Goal: Task Accomplishment & Management: Complete application form

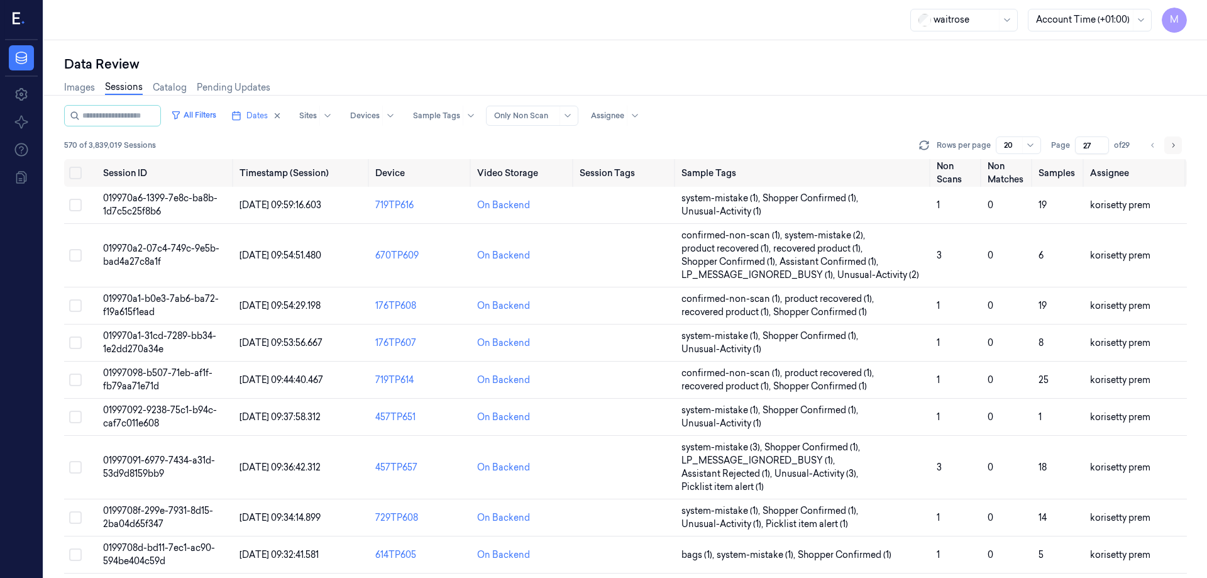
click at [1173, 152] on button "Go to next page" at bounding box center [1174, 145] width 18 height 18
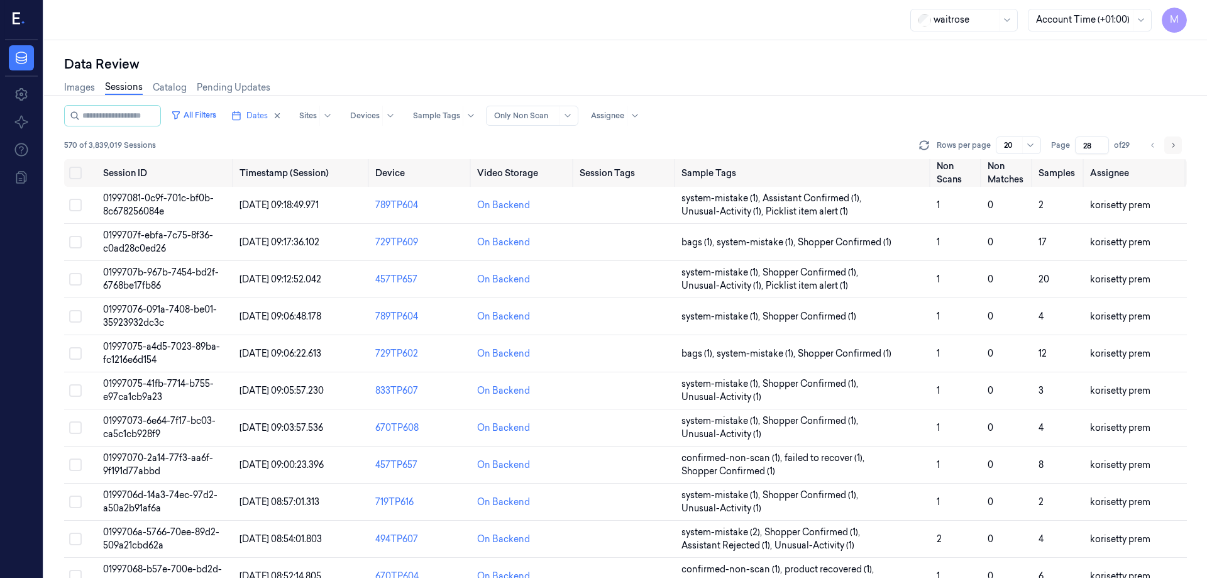
click at [1173, 152] on button "Go to next page" at bounding box center [1174, 145] width 18 height 18
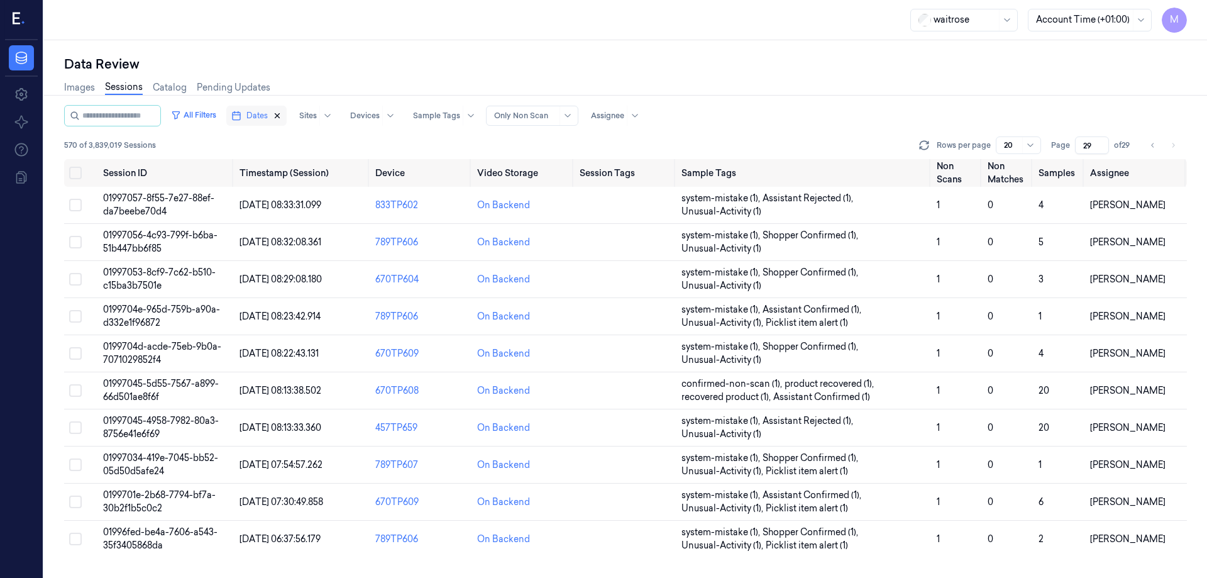
click at [280, 116] on icon "button" at bounding box center [277, 116] width 4 height 4
type input "1"
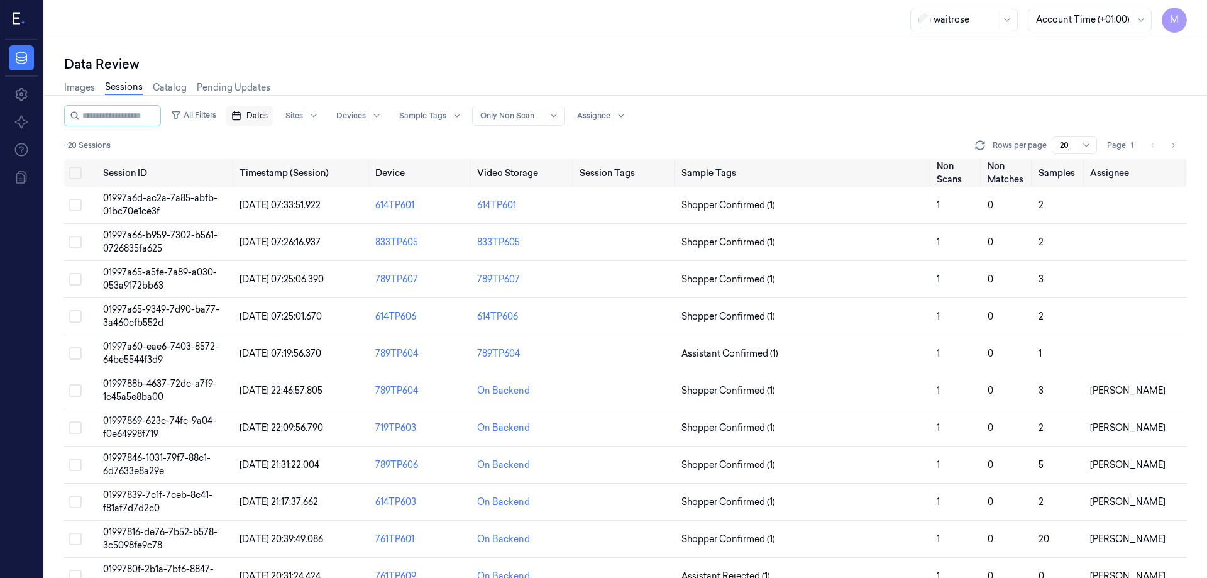
click at [268, 119] on span "Dates" at bounding box center [257, 115] width 21 height 11
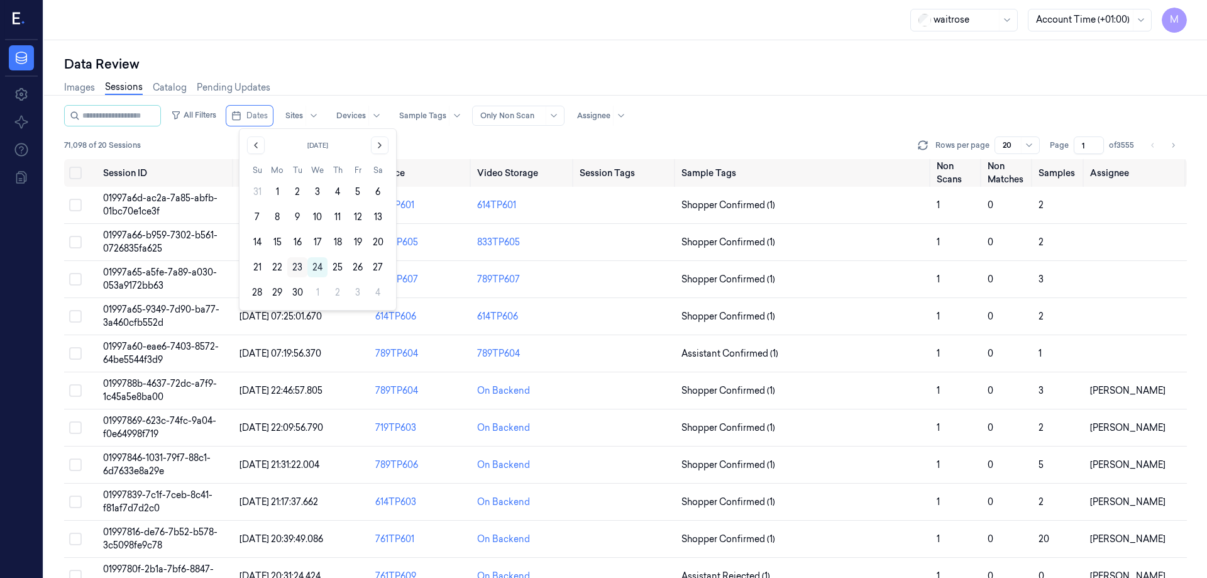
click at [301, 269] on button "23" at bounding box center [297, 267] width 20 height 20
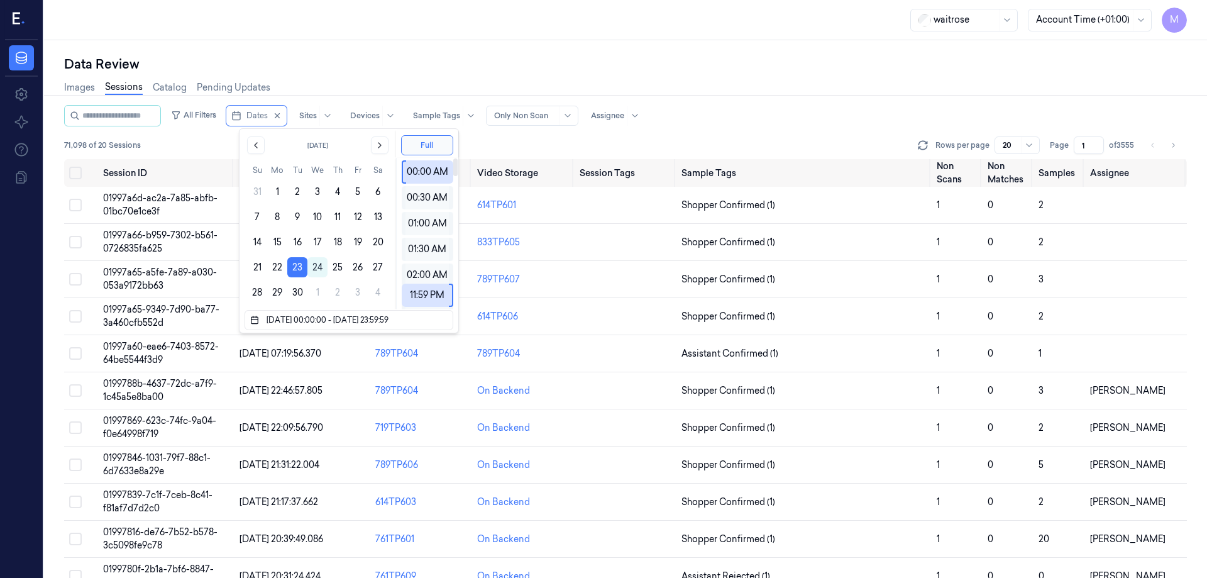
click at [441, 77] on div "Images Sessions Catalog Pending Updates" at bounding box center [625, 89] width 1123 height 32
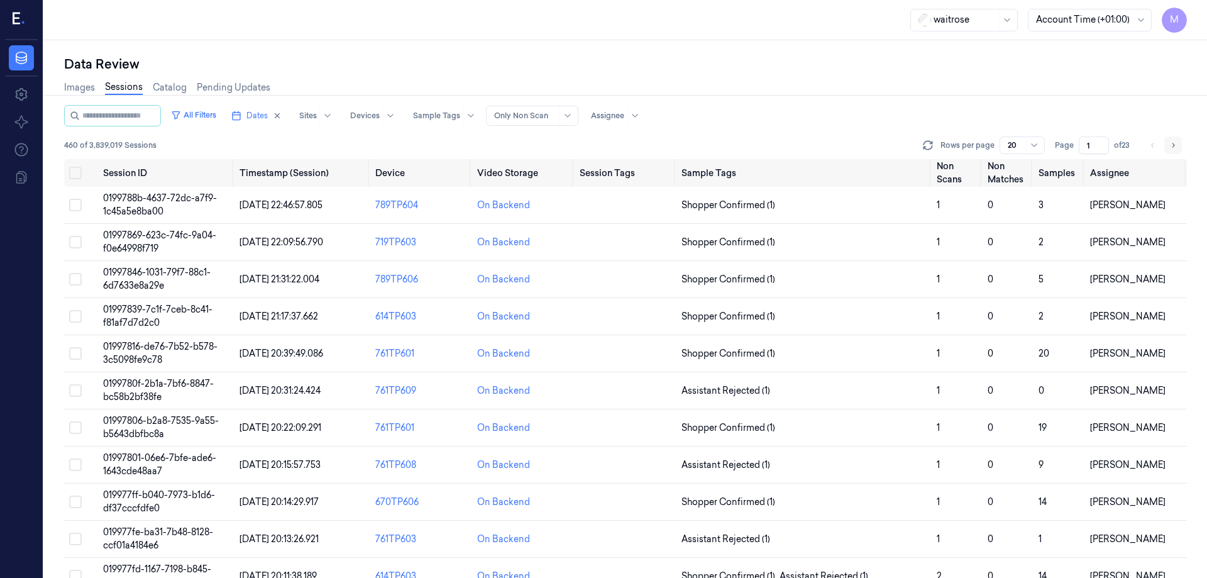
click at [1176, 147] on icon "Go to next page" at bounding box center [1174, 145] width 8 height 10
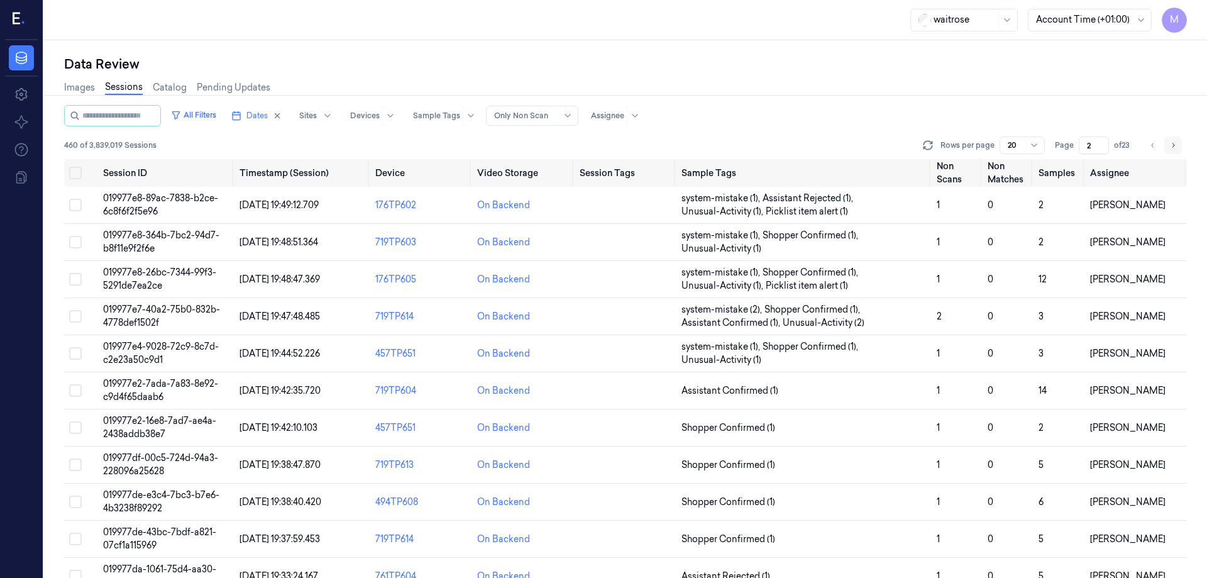
click at [1176, 147] on icon "Go to next page" at bounding box center [1174, 145] width 8 height 10
type input "3"
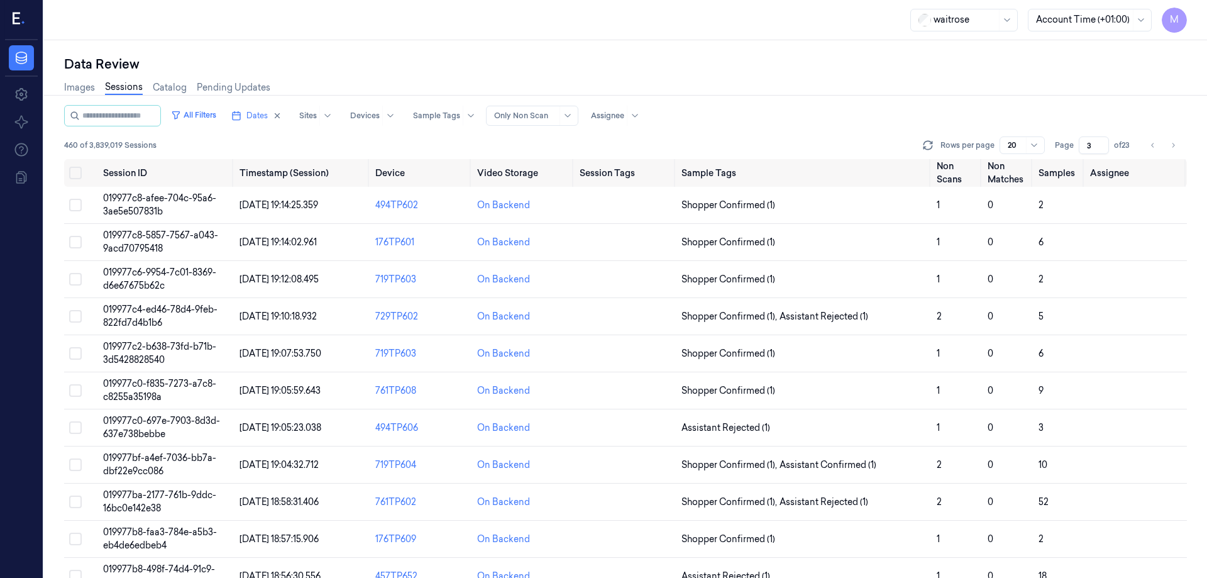
click at [996, 51] on div "Data Review Images Sessions Catalog Pending Updates All Filters Dates Sites Dev…" at bounding box center [625, 309] width 1163 height 538
drag, startPoint x: 74, startPoint y: 171, endPoint x: 84, endPoint y: 180, distance: 13.8
click at [74, 171] on button "Select all" at bounding box center [75, 173] width 13 height 13
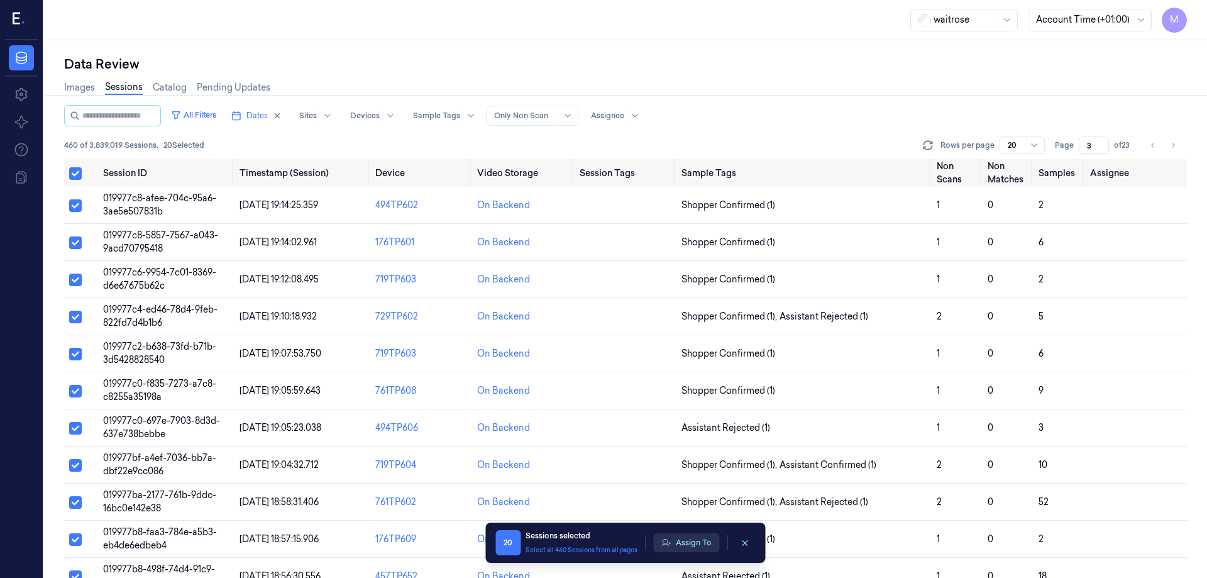
click at [697, 544] on button "Assign To" at bounding box center [686, 542] width 66 height 19
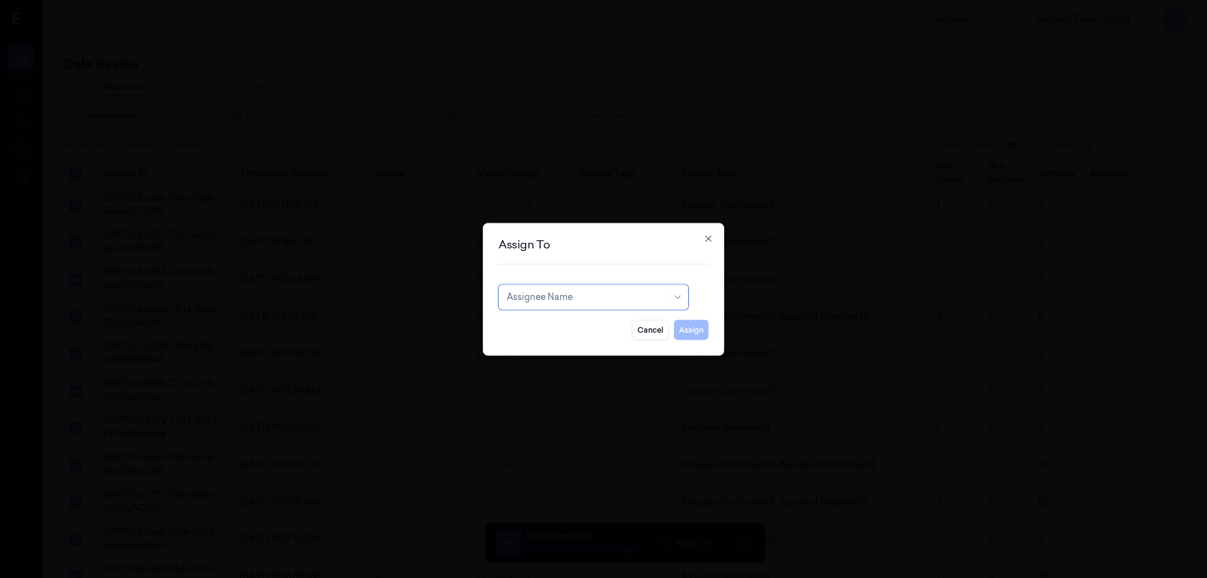
click at [625, 296] on div at bounding box center [587, 297] width 160 height 13
type input "MO"
click at [584, 333] on div "[PERSON_NAME]" at bounding box center [594, 325] width 184 height 21
click at [699, 328] on button "Assign" at bounding box center [691, 329] width 35 height 20
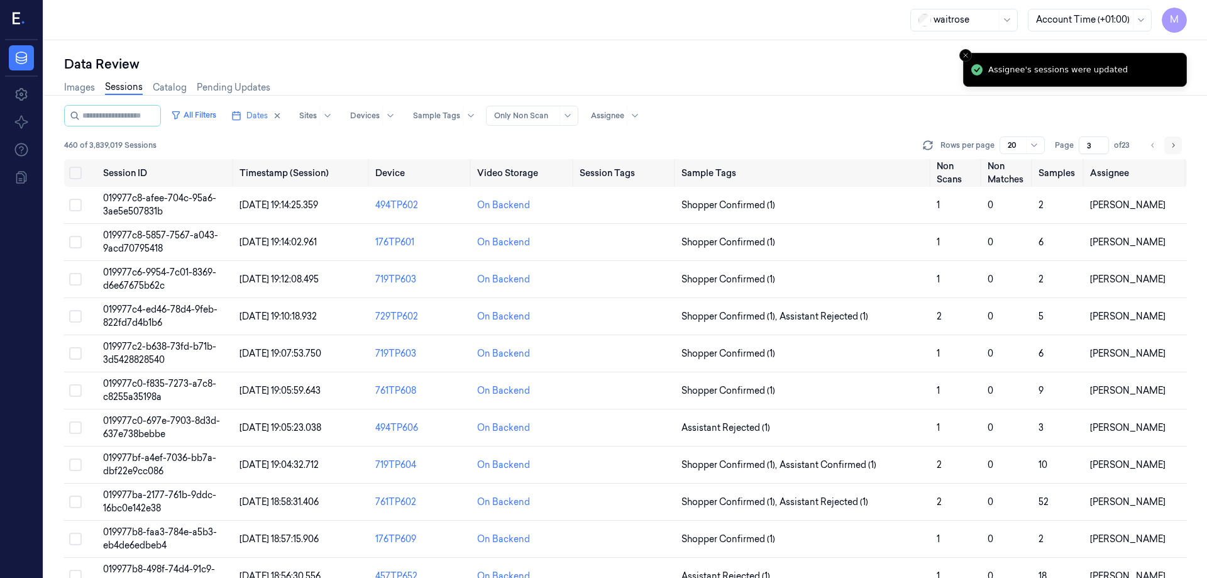
click at [1175, 148] on icon "Go to next page" at bounding box center [1174, 145] width 8 height 10
type input "4"
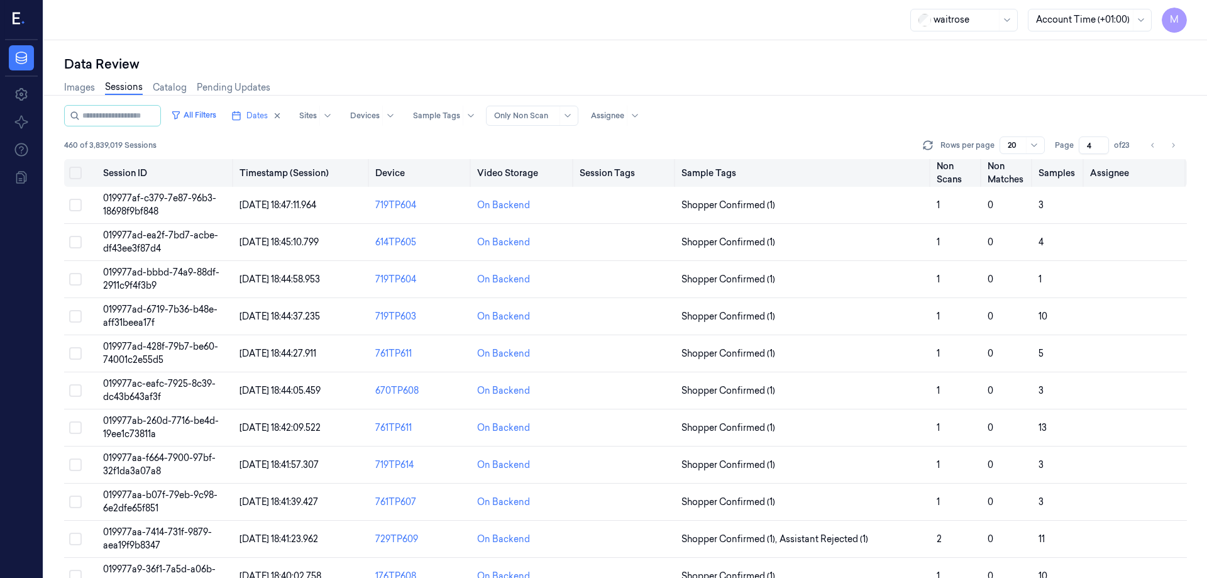
click at [78, 177] on button "Select all" at bounding box center [75, 173] width 13 height 13
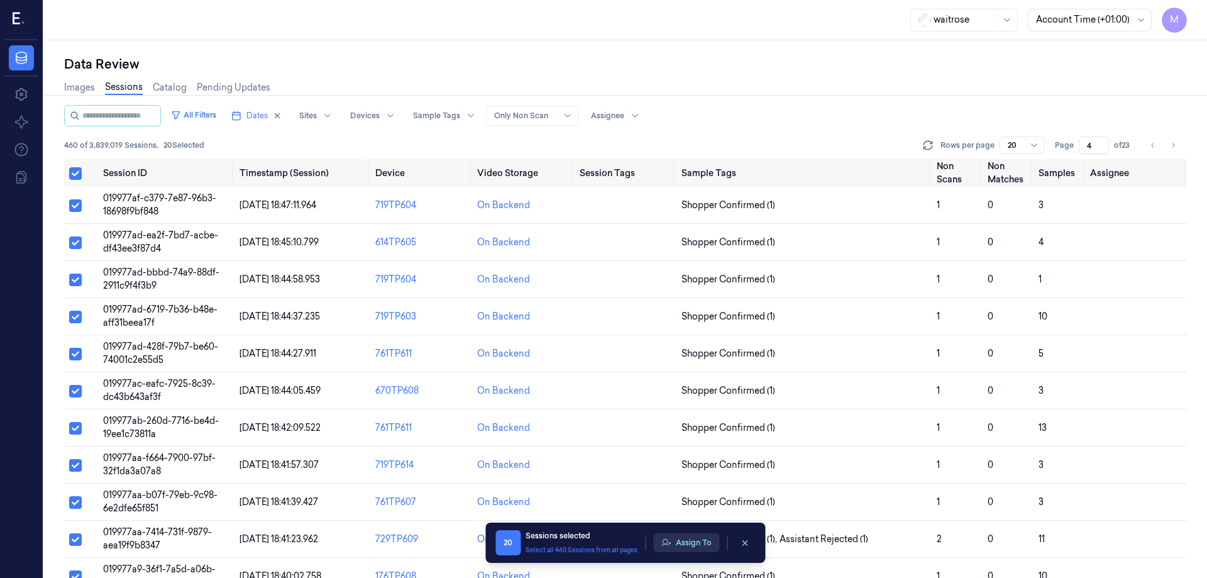
click at [689, 544] on button "Assign To" at bounding box center [686, 542] width 66 height 19
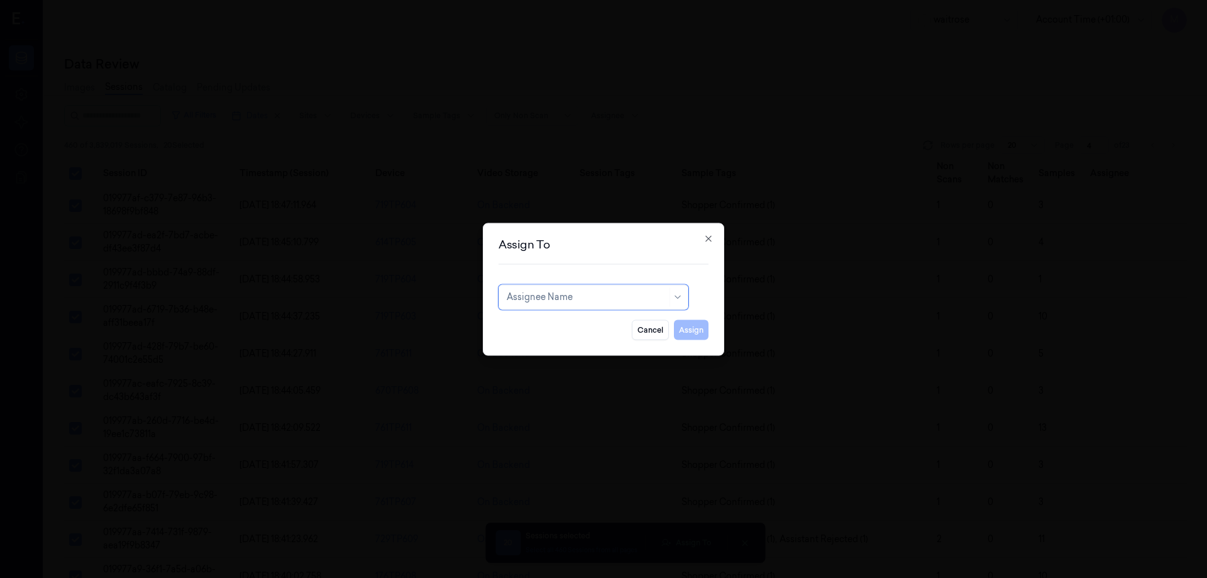
click at [585, 284] on div "Assign To Assignee Name Cancel Assign Close" at bounding box center [603, 289] width 241 height 133
click at [585, 291] on div at bounding box center [579, 297] width 145 height 13
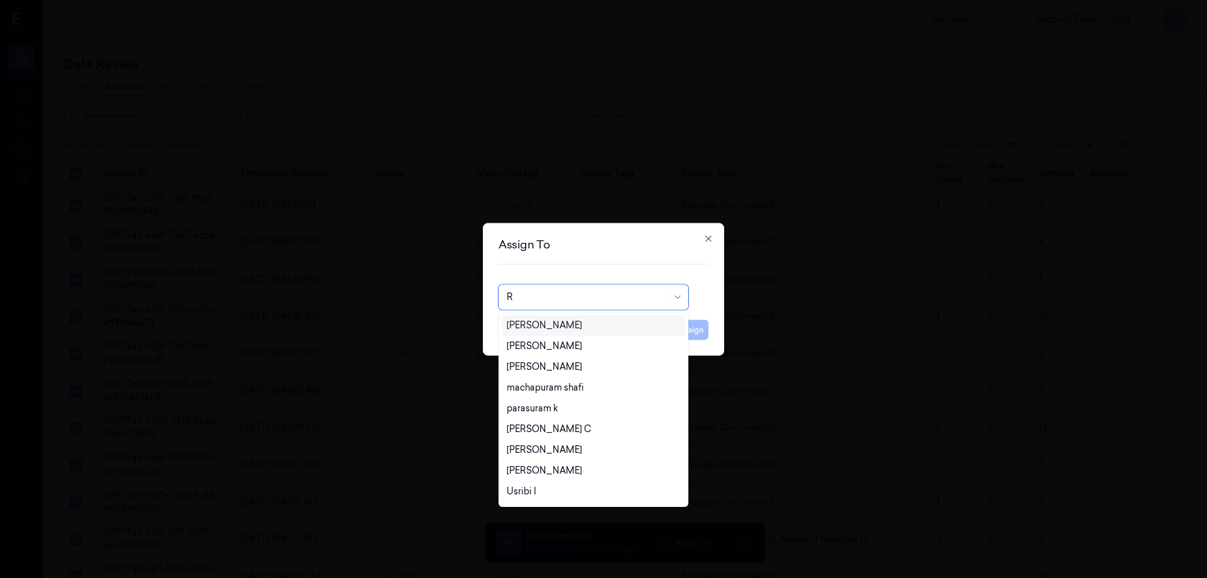
type input "RU"
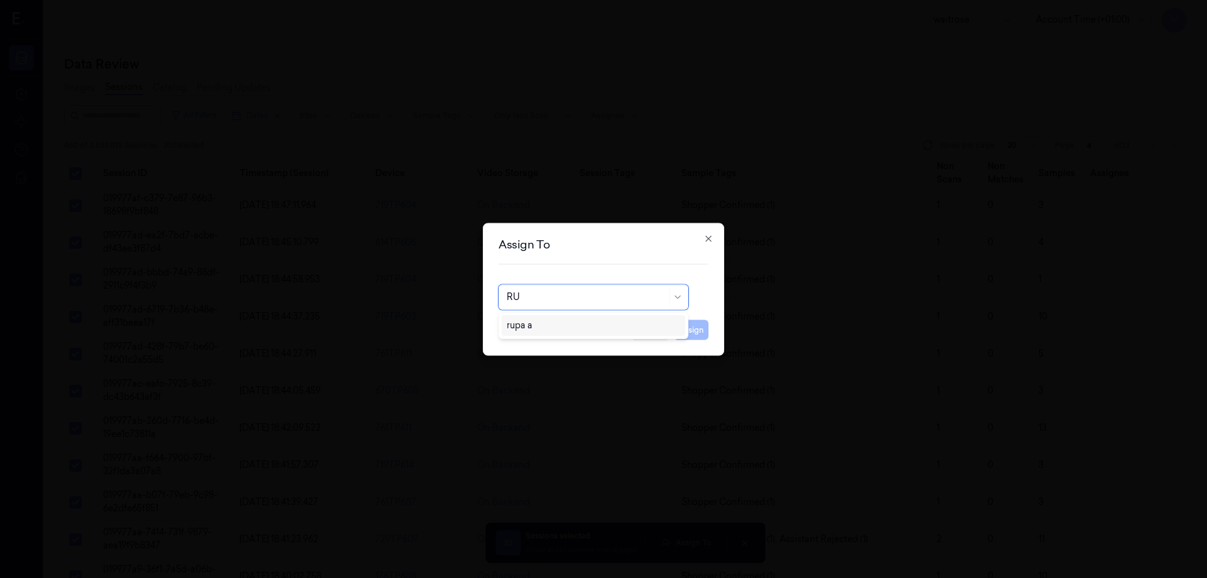
click at [552, 327] on div "rupa a" at bounding box center [594, 325] width 174 height 13
click at [698, 331] on button "Assign" at bounding box center [691, 329] width 35 height 20
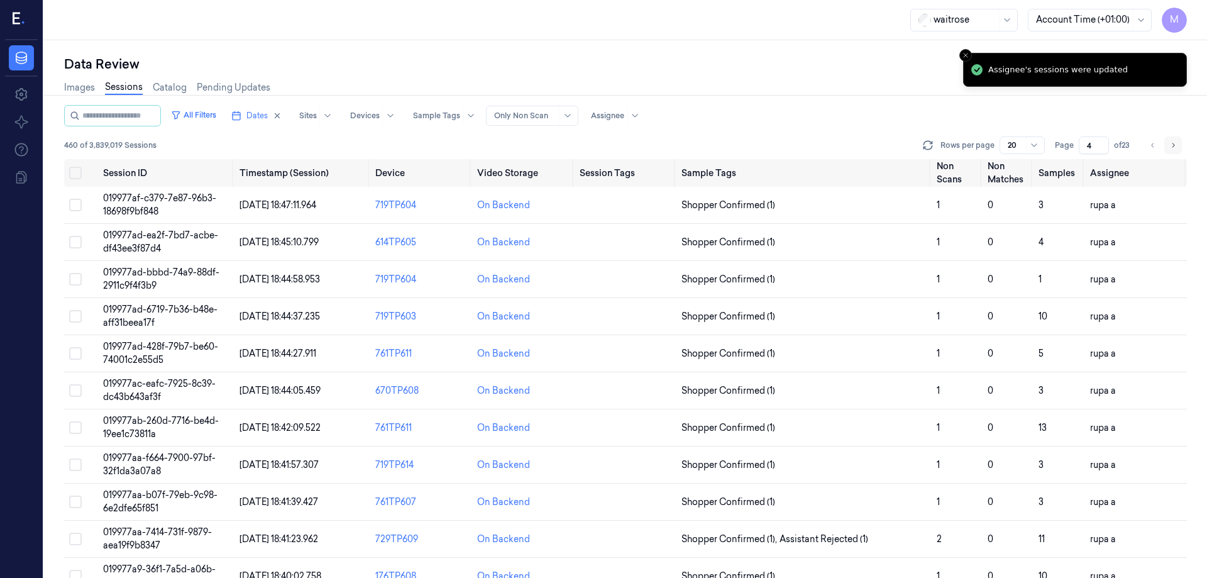
click at [1175, 148] on icon "Go to next page" at bounding box center [1174, 145] width 8 height 10
type input "5"
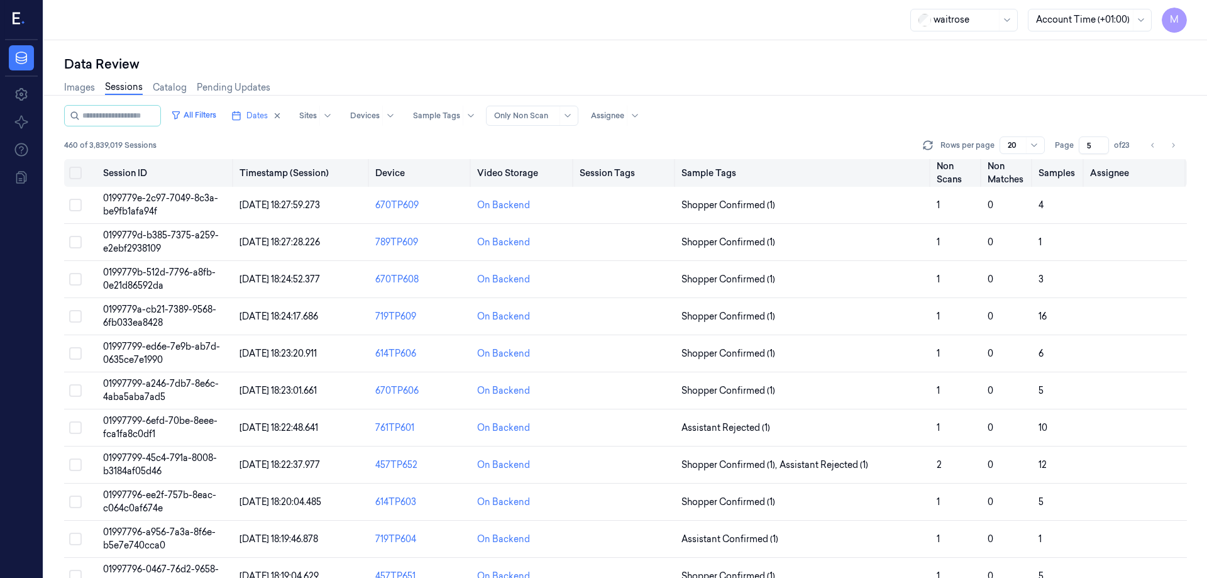
click at [79, 170] on button "Select all" at bounding box center [75, 173] width 13 height 13
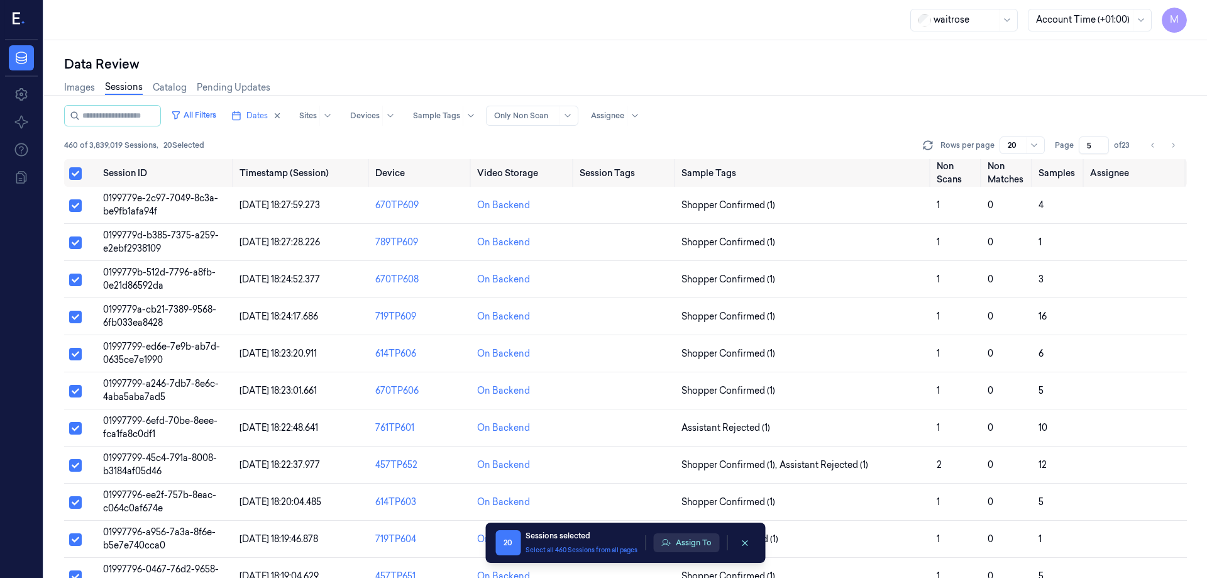
click at [691, 540] on button "Assign To" at bounding box center [686, 542] width 66 height 19
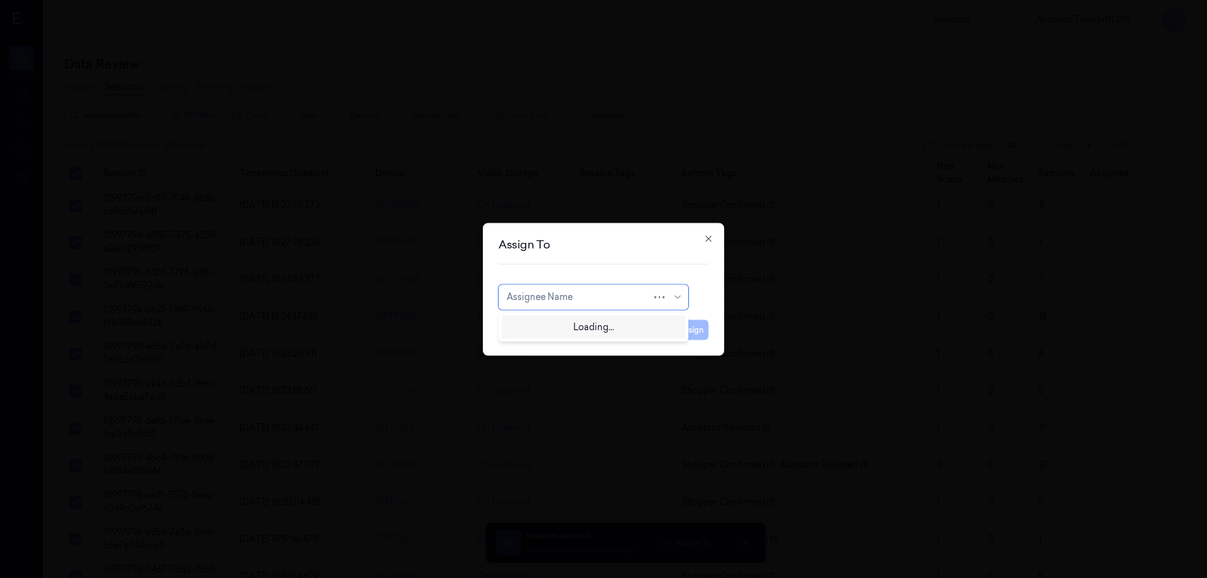
click at [641, 299] on div at bounding box center [579, 297] width 145 height 13
type input "KO"
click at [581, 325] on div "korisetty prem" at bounding box center [594, 325] width 174 height 13
click at [694, 335] on button "Assign" at bounding box center [691, 329] width 35 height 20
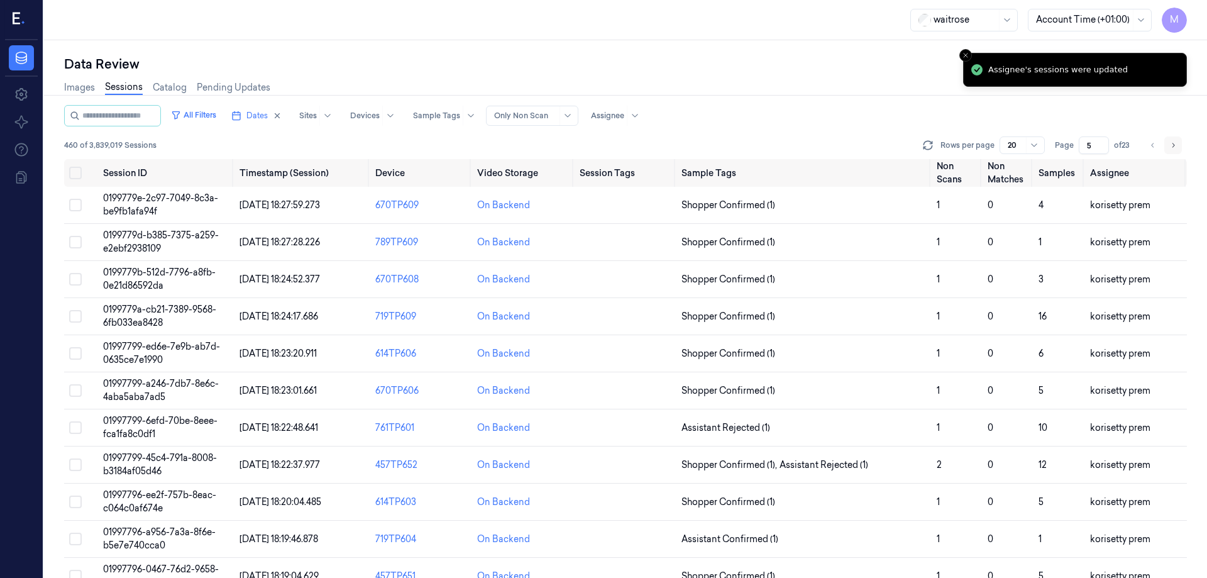
click at [1176, 145] on icon "Go to next page" at bounding box center [1174, 145] width 8 height 10
type input "6"
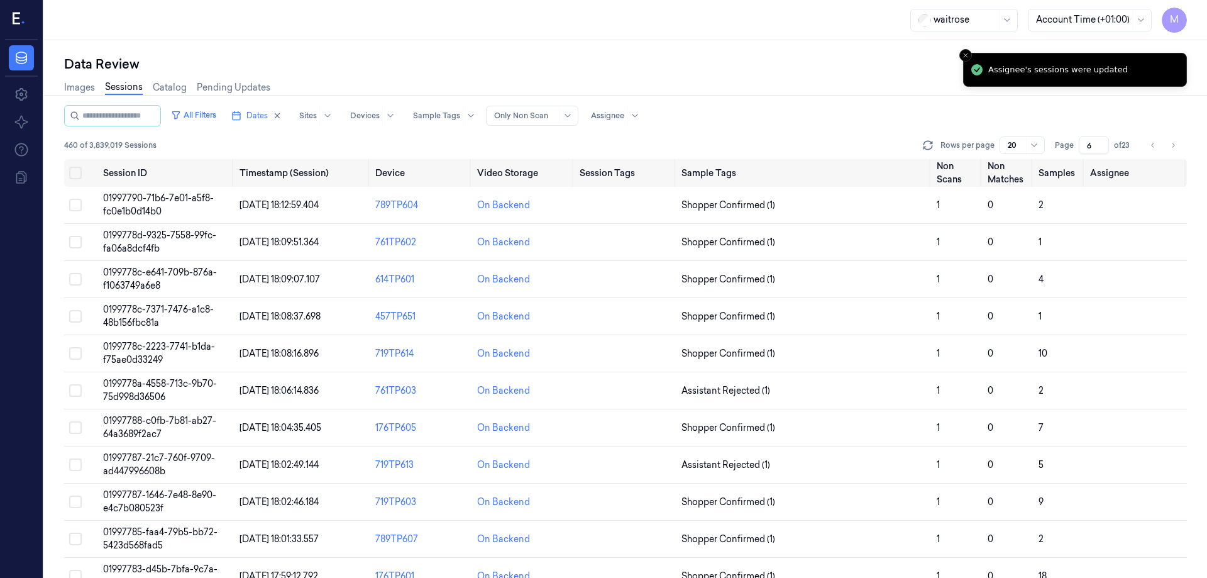
click at [777, 119] on div "All Filters Dates Sites Devices Sample Tags Alert Type Only Non Scan Assignee" at bounding box center [625, 115] width 1123 height 21
